Goal: Task Accomplishment & Management: Use online tool/utility

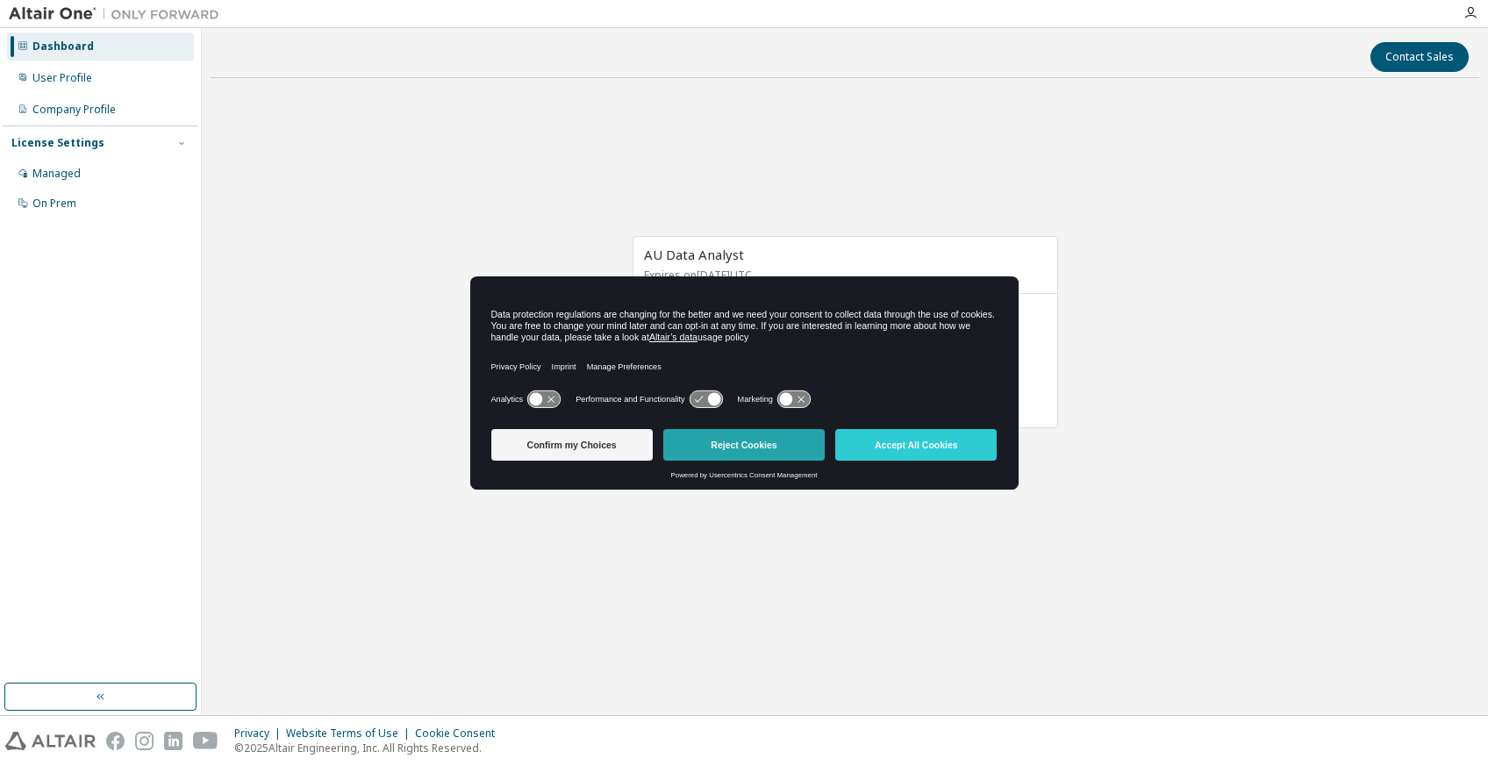
click at [737, 435] on button "Reject Cookies" at bounding box center [743, 445] width 161 height 32
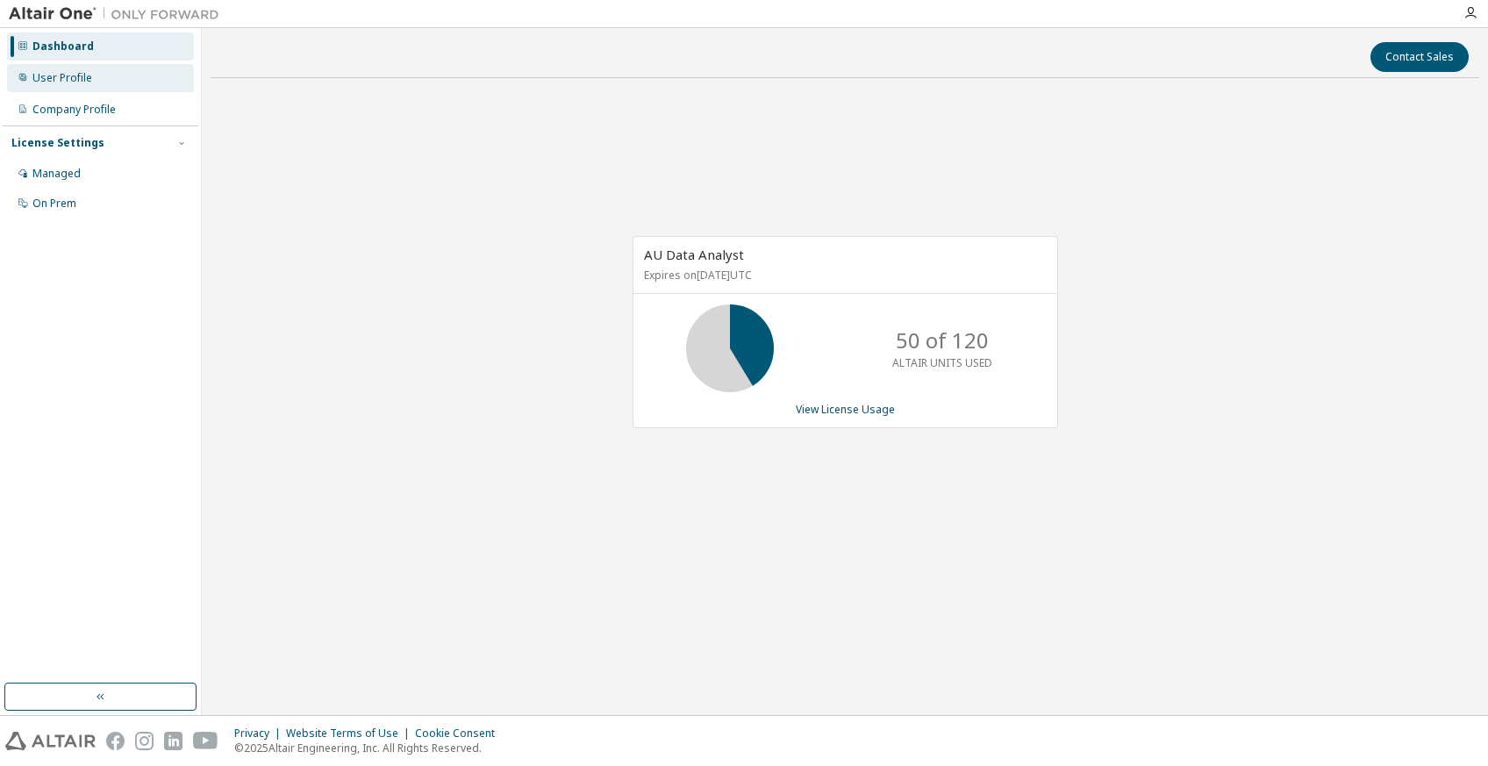
click at [61, 73] on div "User Profile" at bounding box center [62, 78] width 60 height 14
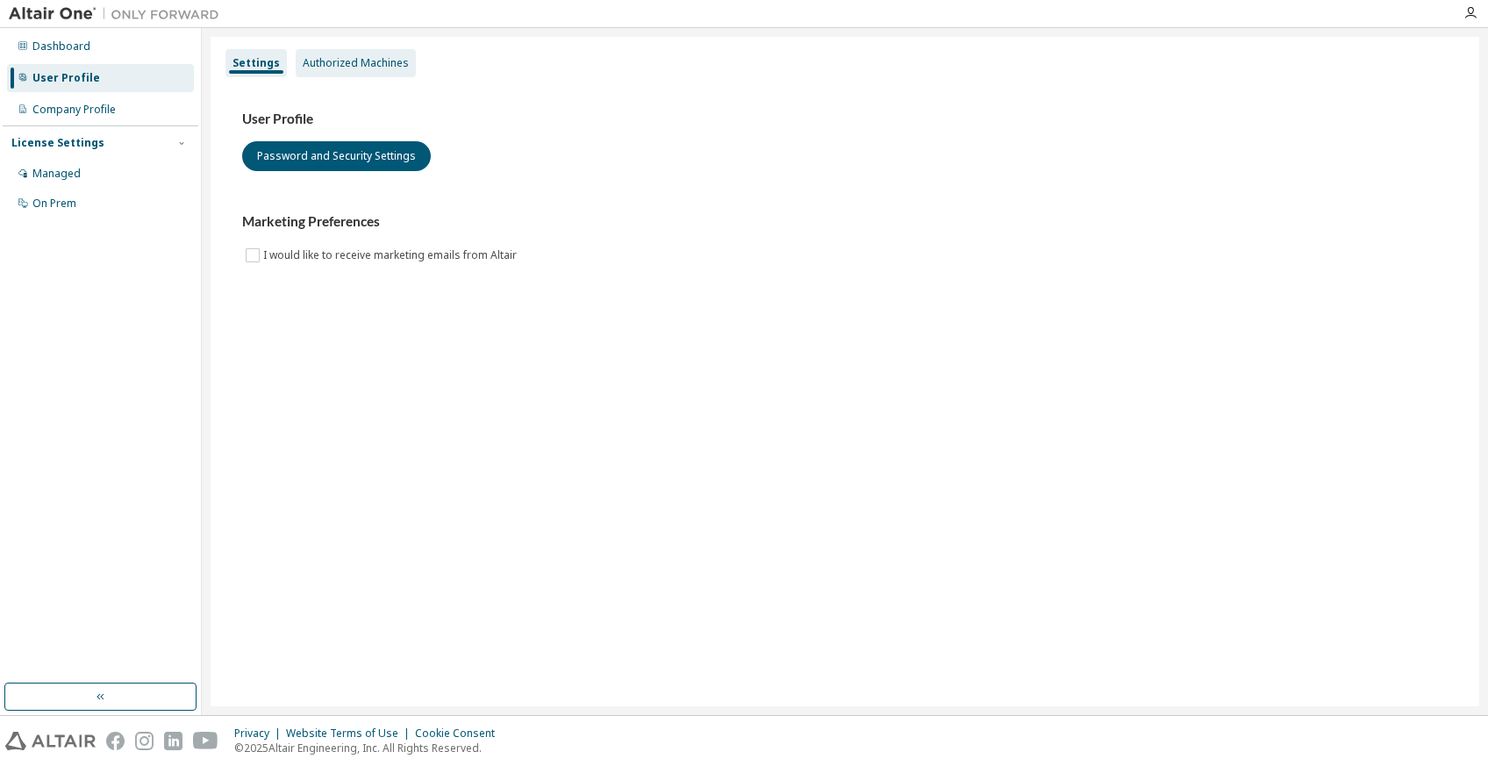
click at [350, 67] on div "Authorized Machines" at bounding box center [356, 63] width 106 height 14
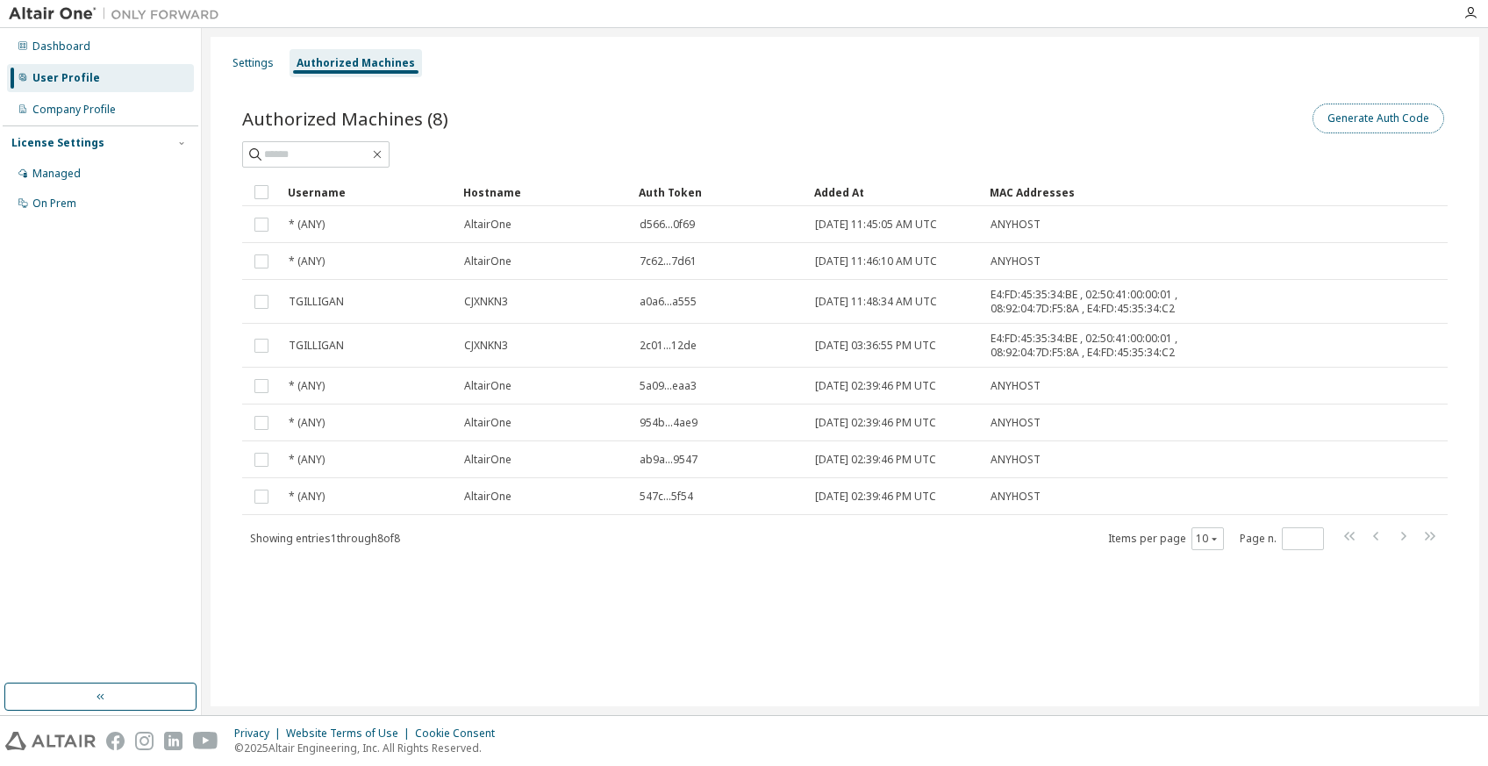
click at [1396, 121] on button "Generate Auth Code" at bounding box center [1378, 118] width 132 height 30
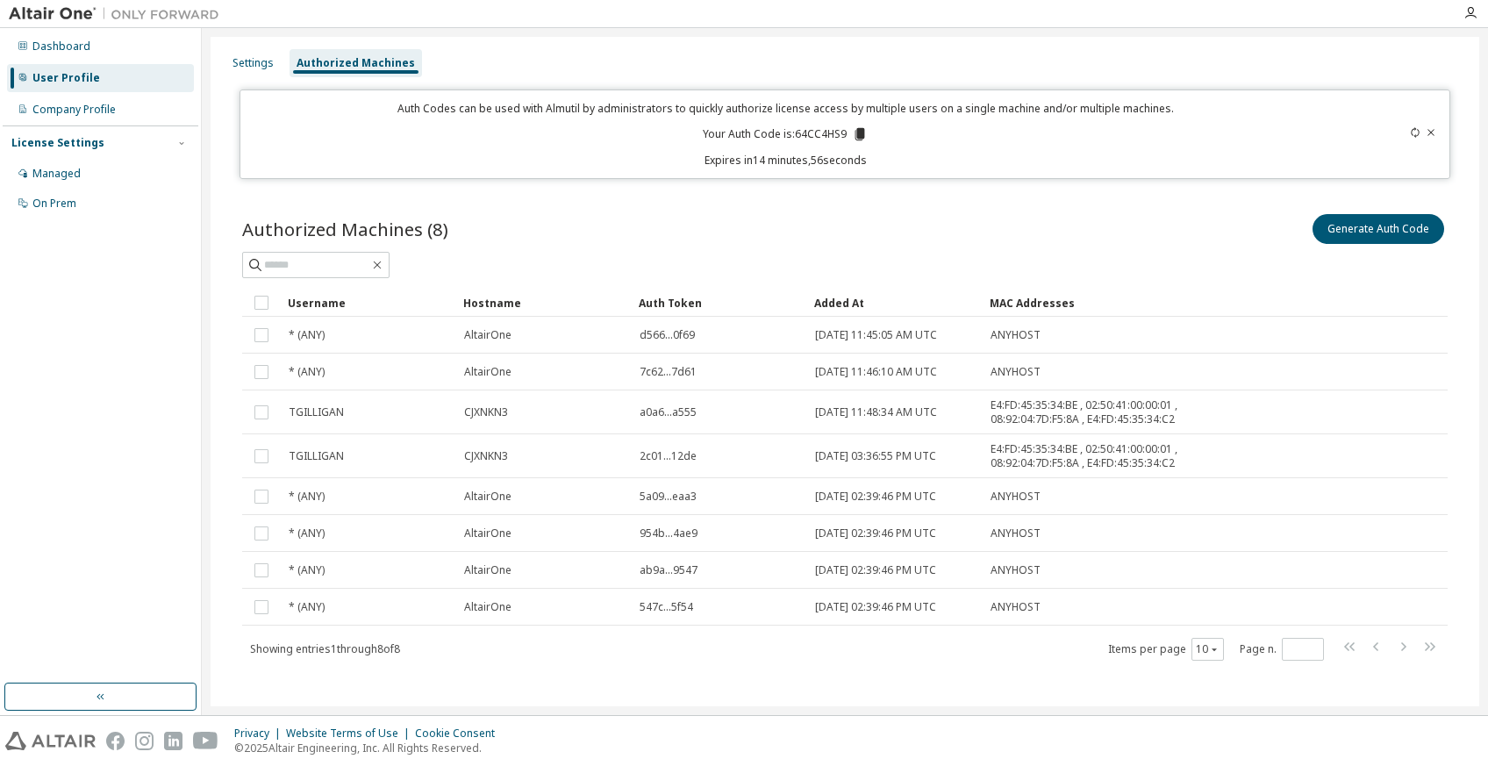
click at [809, 133] on p "Your Auth Code is: 64CC4HS9" at bounding box center [785, 134] width 165 height 16
copy p "64CC4HS9"
